Goal: Find specific page/section: Find specific page/section

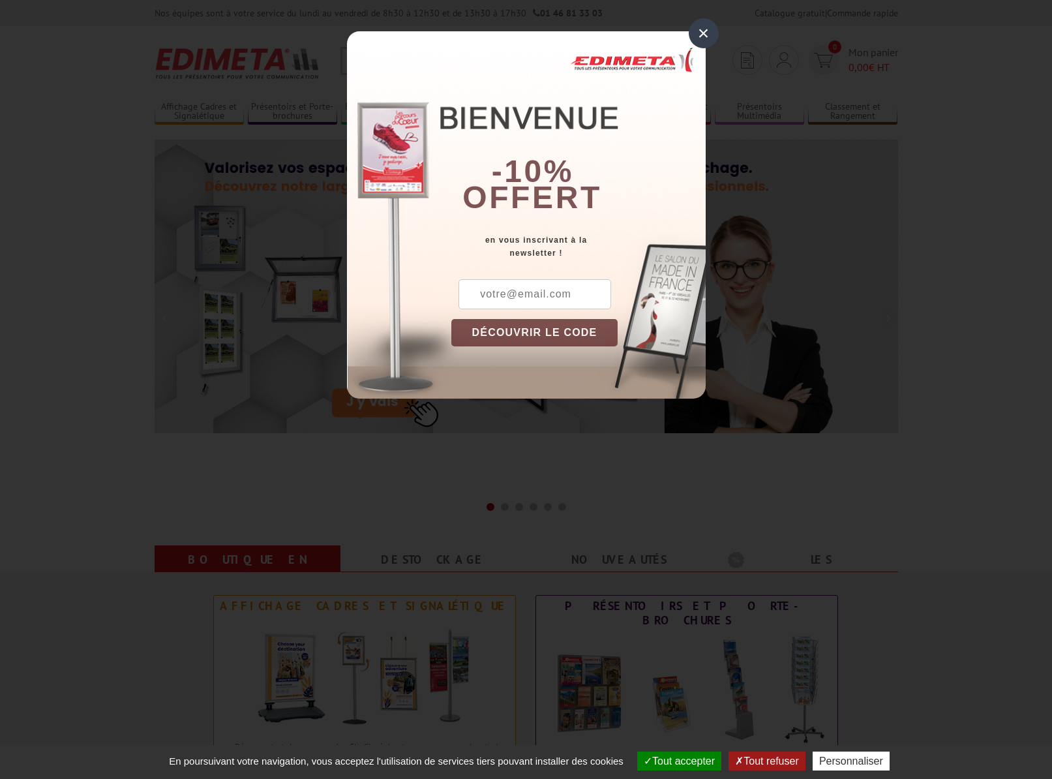
click at [702, 27] on div "×" at bounding box center [704, 33] width 30 height 30
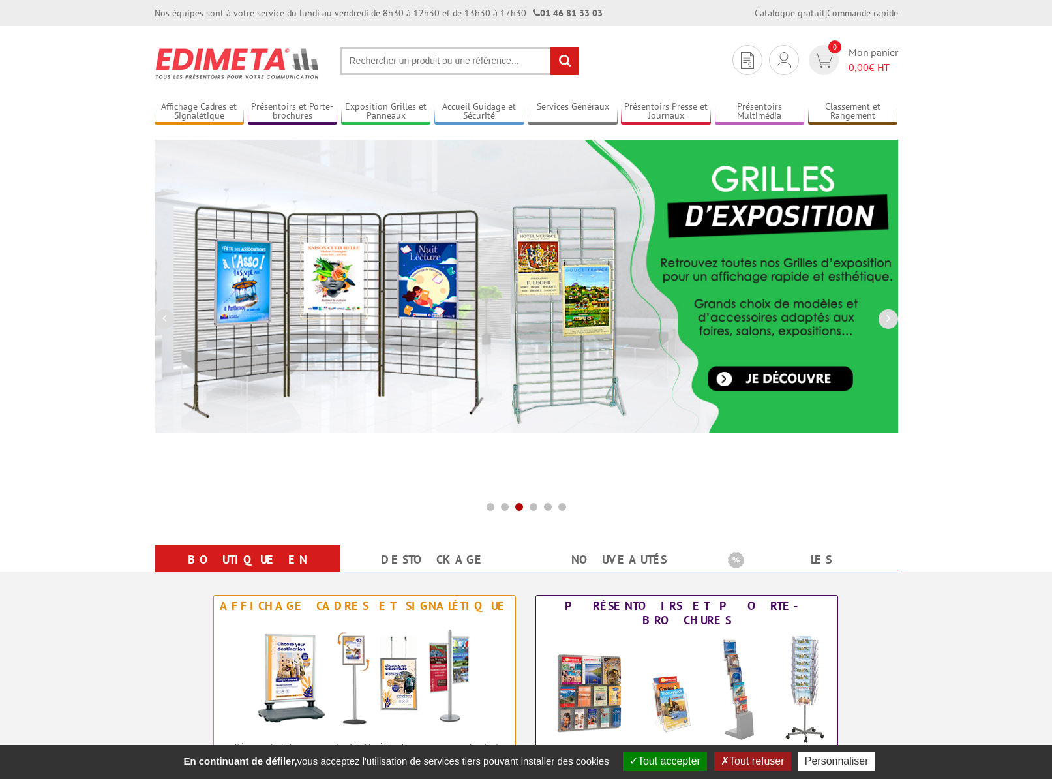
click at [370, 59] on input "text" at bounding box center [459, 61] width 239 height 28
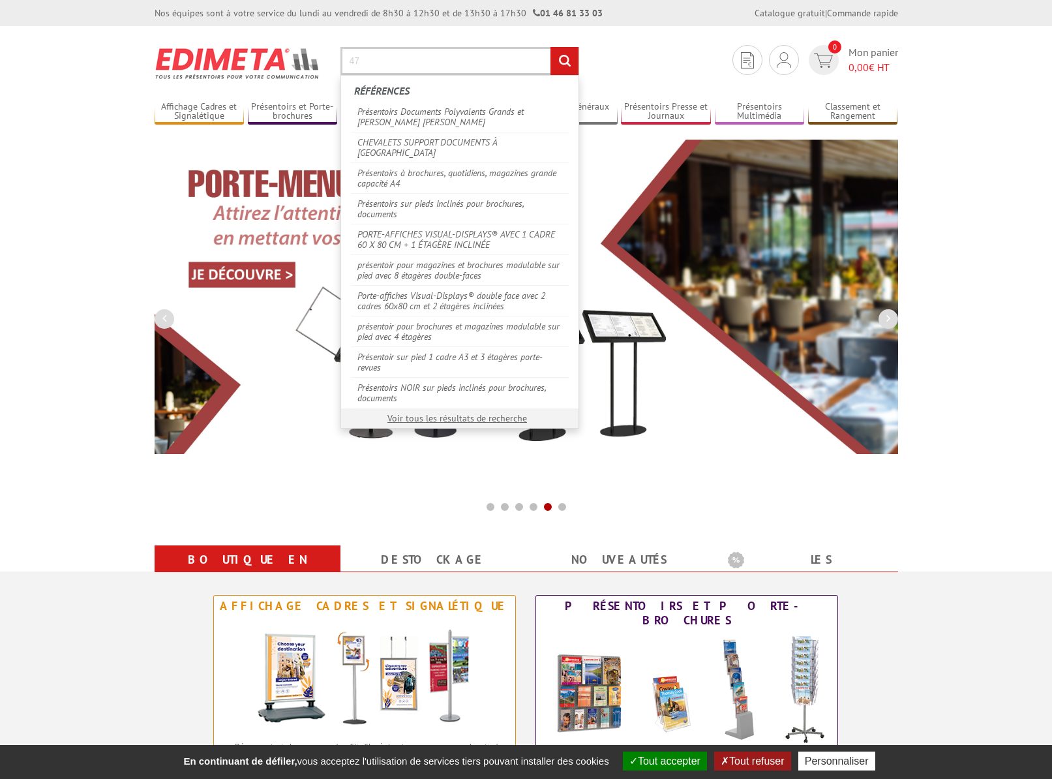
type input "4"
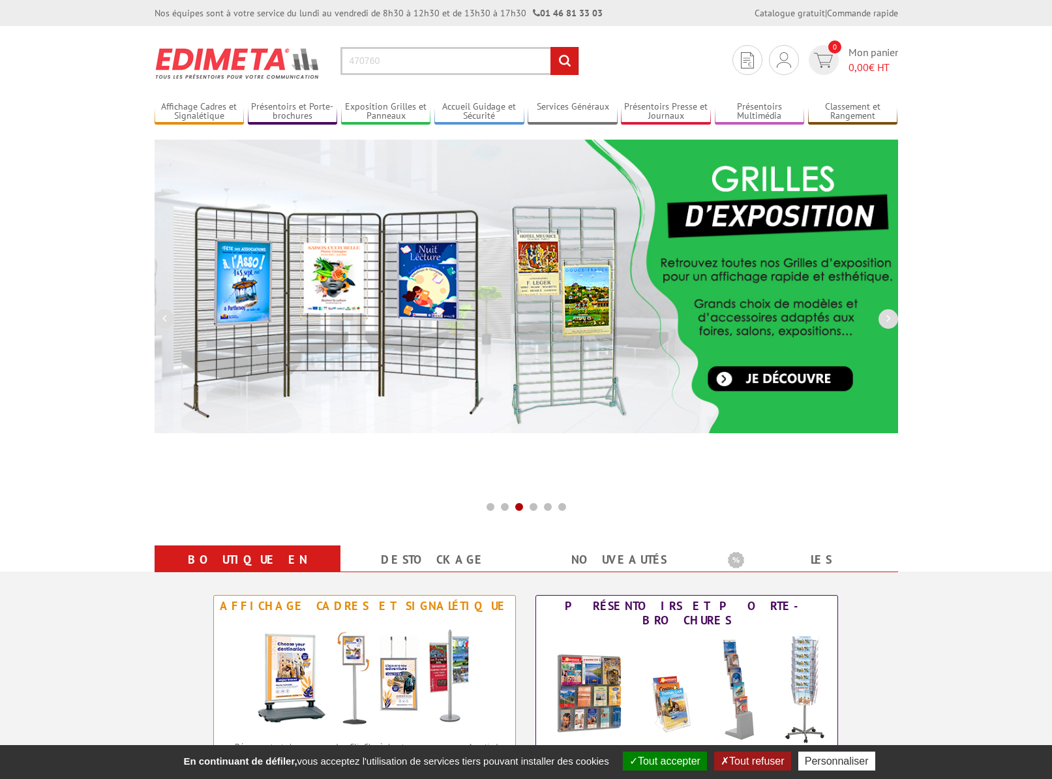
type input "470760"
click at [566, 61] on input "rechercher" at bounding box center [564, 61] width 28 height 28
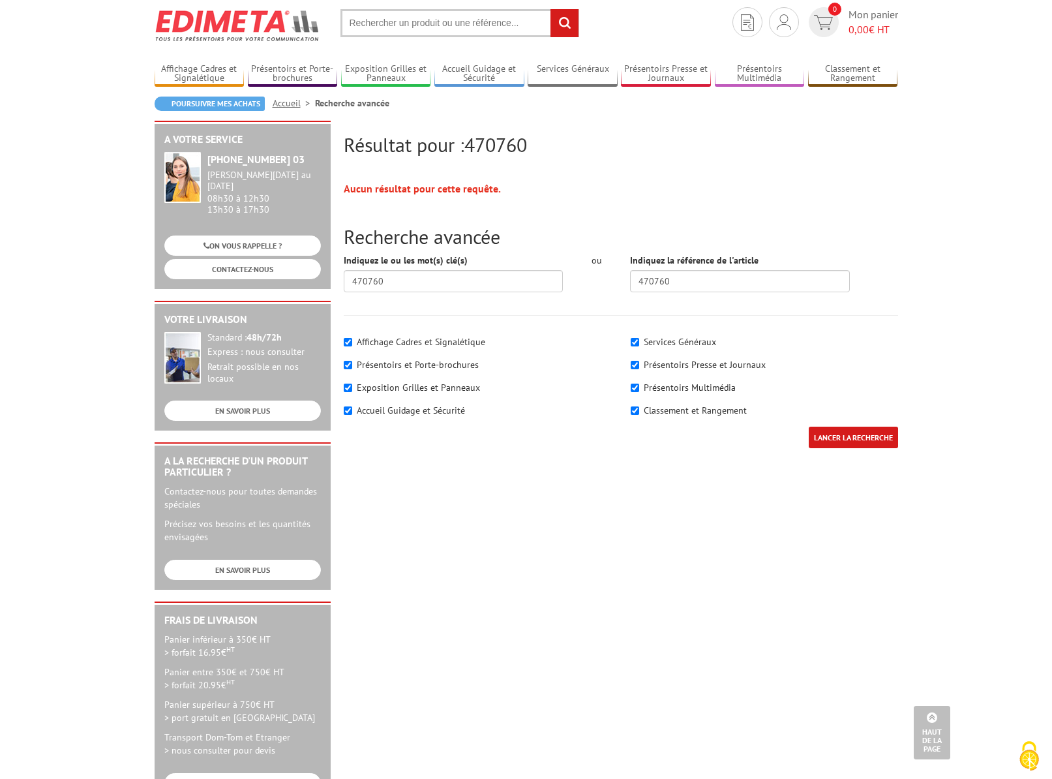
scroll to position [7, 0]
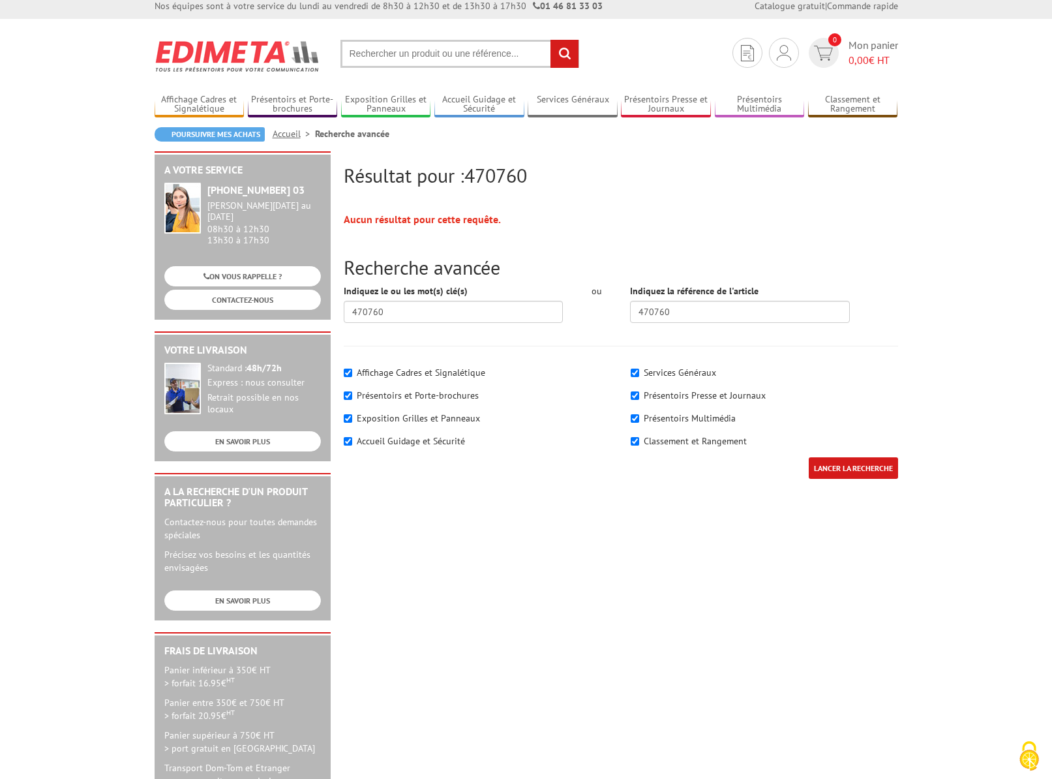
click at [378, 50] on input "text" at bounding box center [459, 54] width 239 height 28
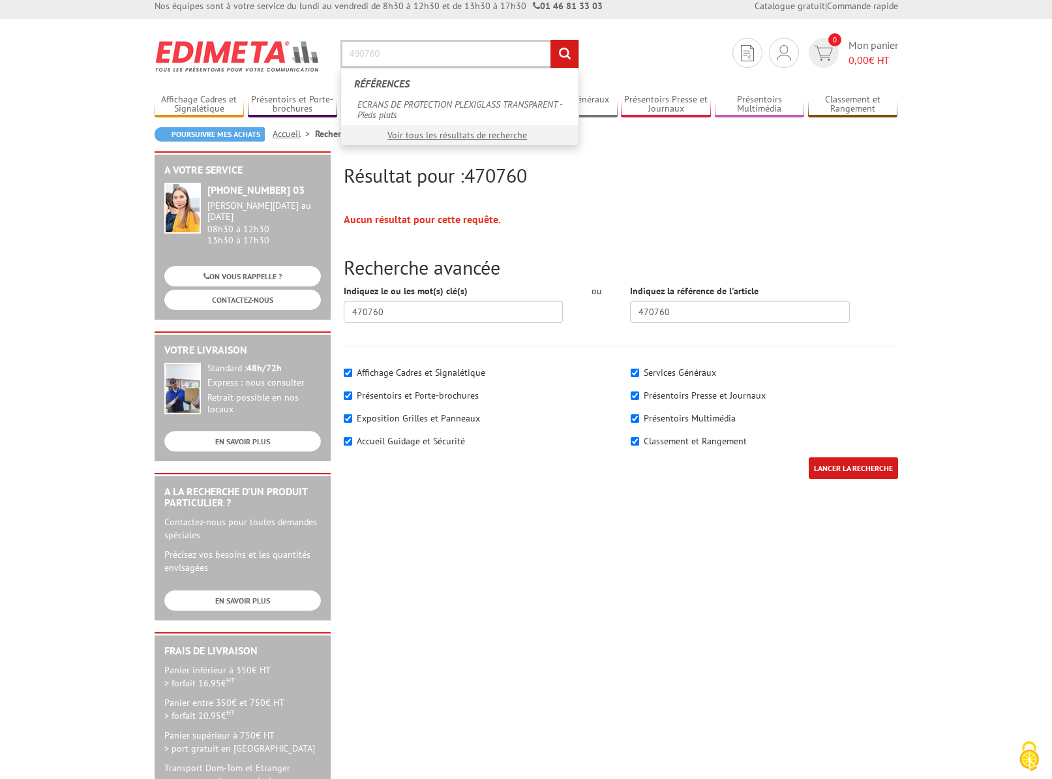
type input "490760"
click at [550, 40] on input "rechercher" at bounding box center [564, 54] width 28 height 28
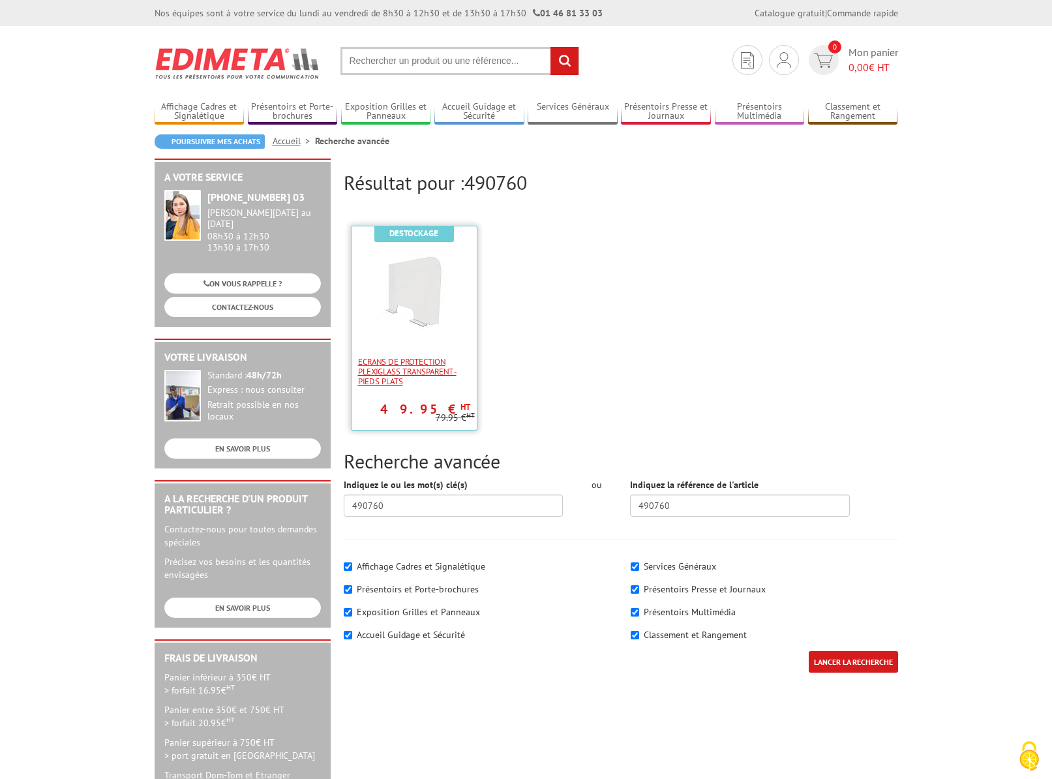
click at [421, 365] on span "ECRANS DE PROTECTION PLEXIGLASS TRANSPARENT - Pieds plats" at bounding box center [414, 371] width 112 height 29
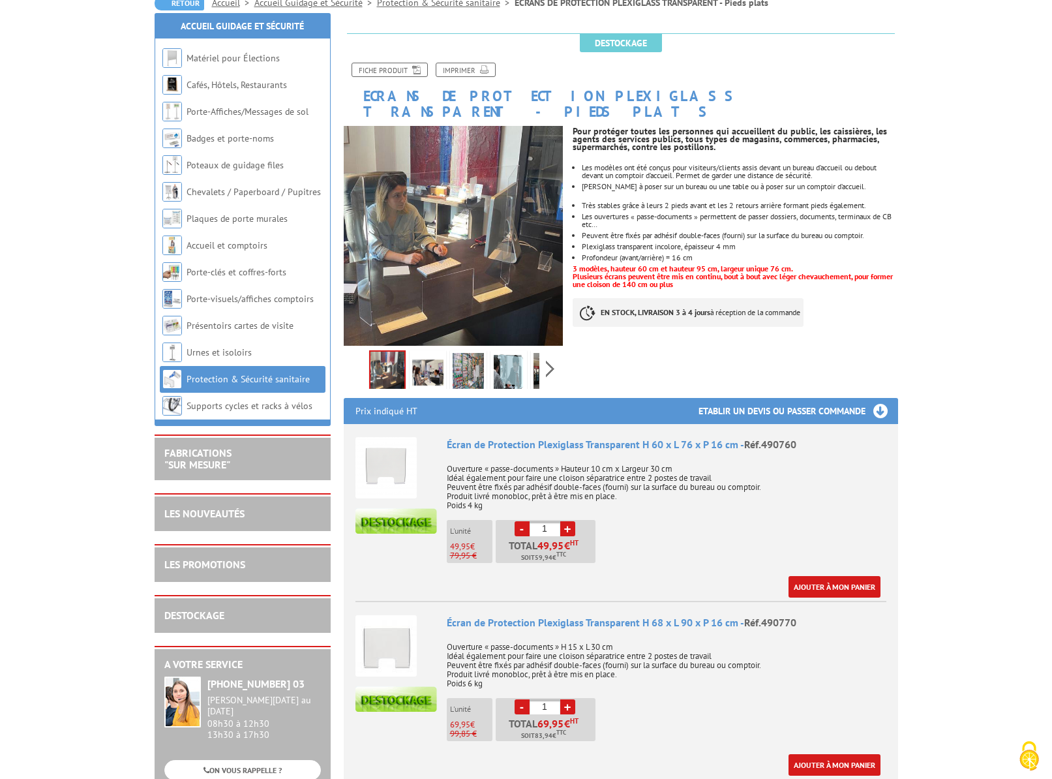
scroll to position [218, 0]
